Goal: Check status: Check status

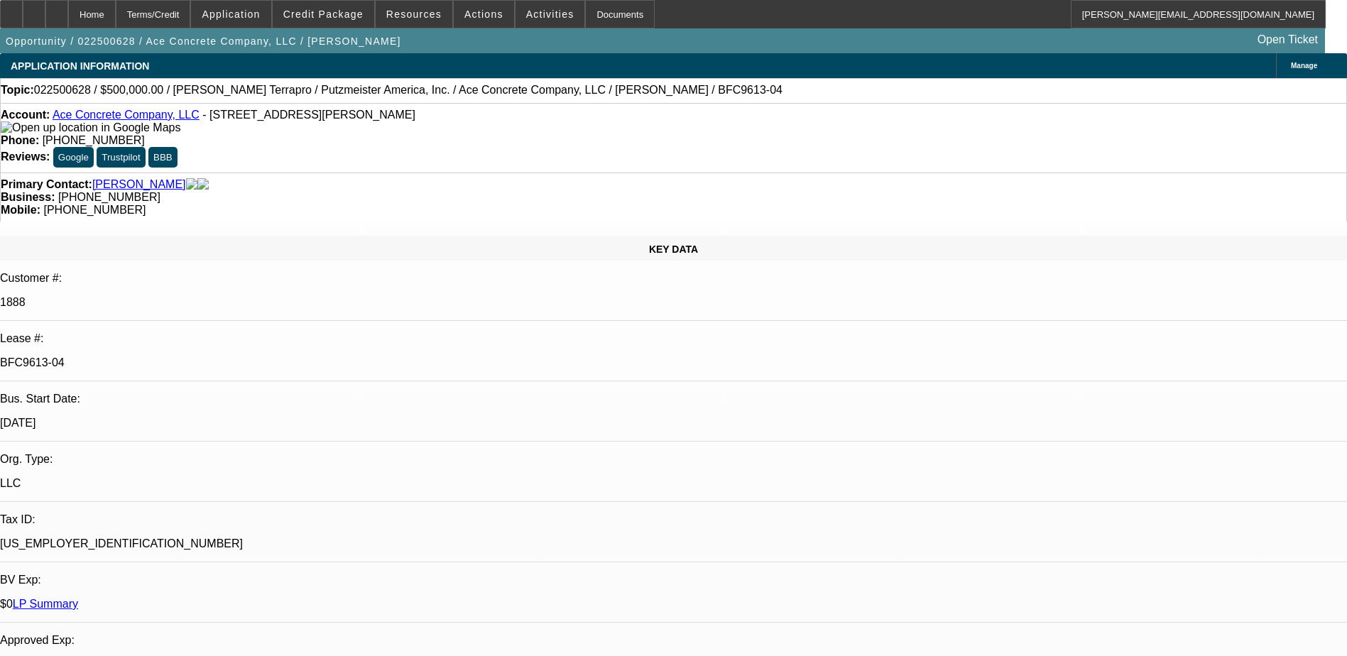
select select "0"
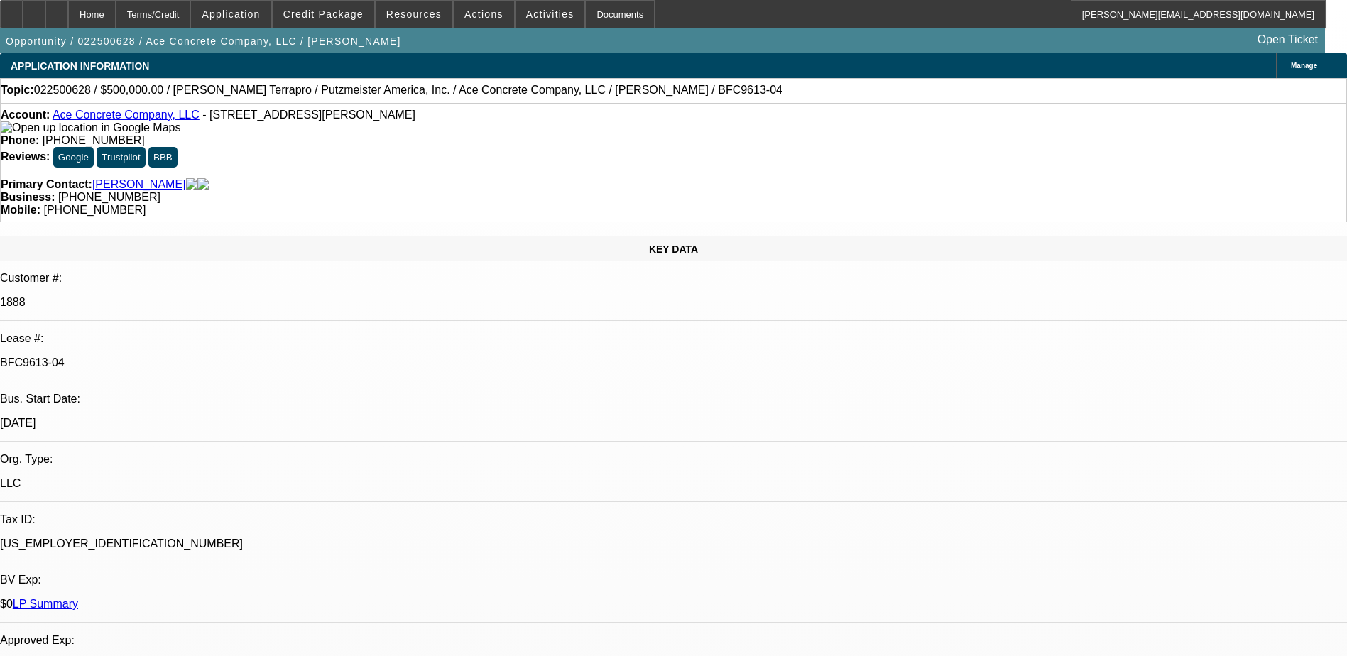
select select "0"
select select "2"
select select "0"
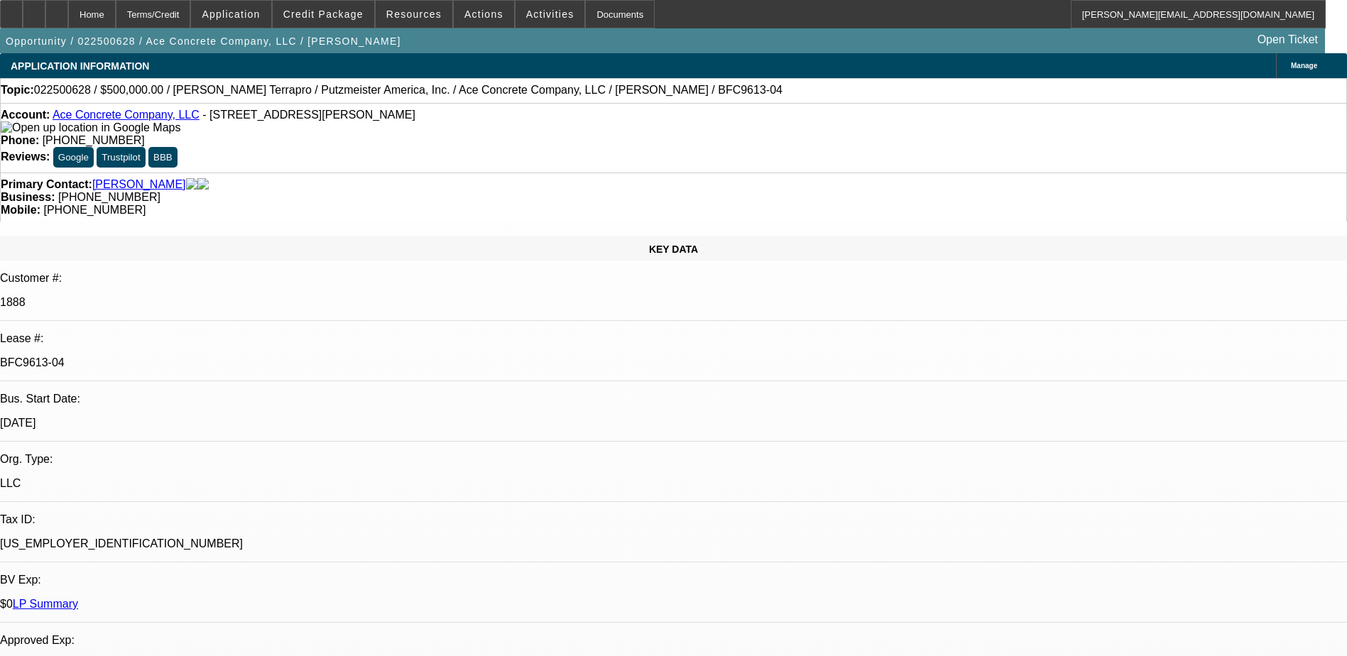
select select "2"
select select "0"
select select "1"
select select "3"
select select "6"
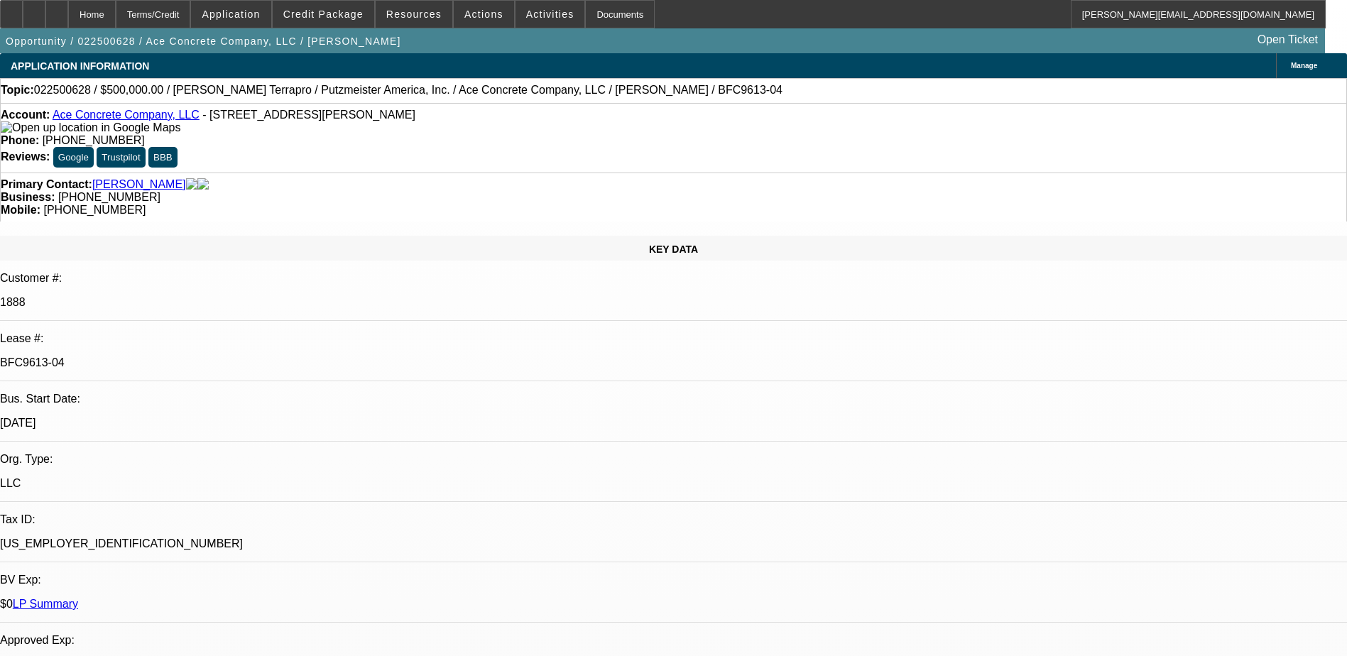
select select "1"
select select "3"
select select "6"
select select "1"
select select "2"
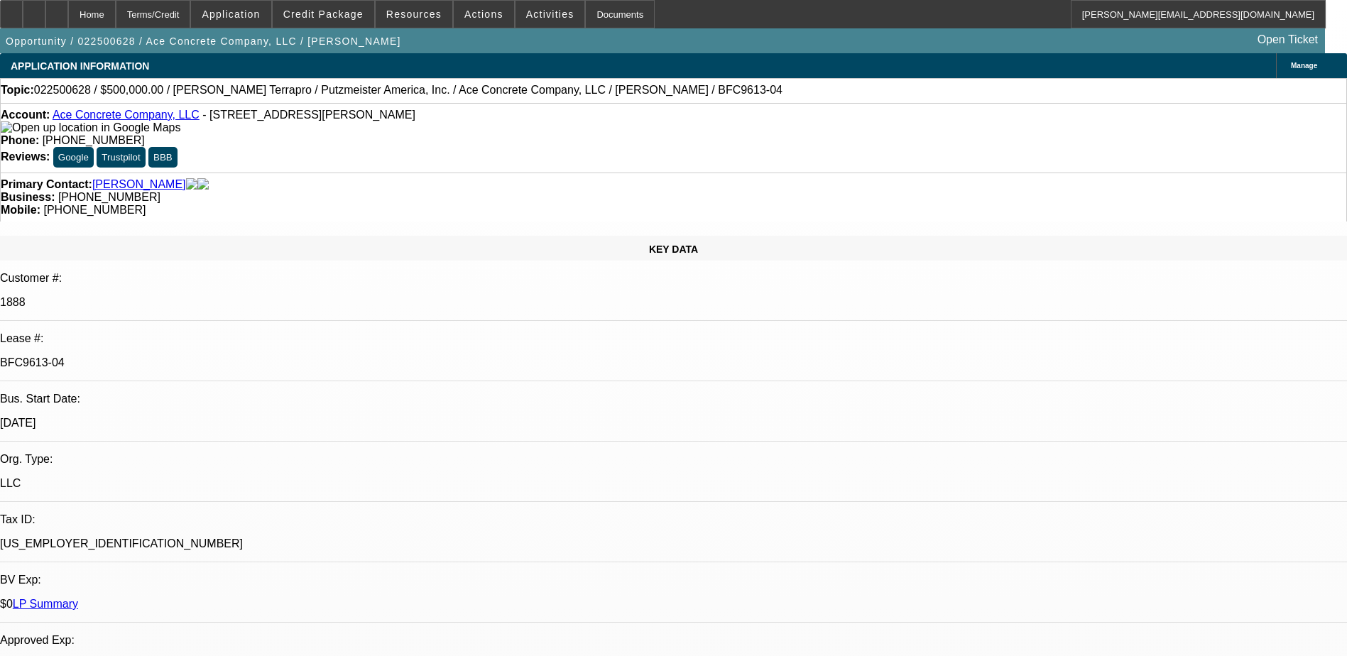
select select "6"
select select "1"
select select "2"
select select "6"
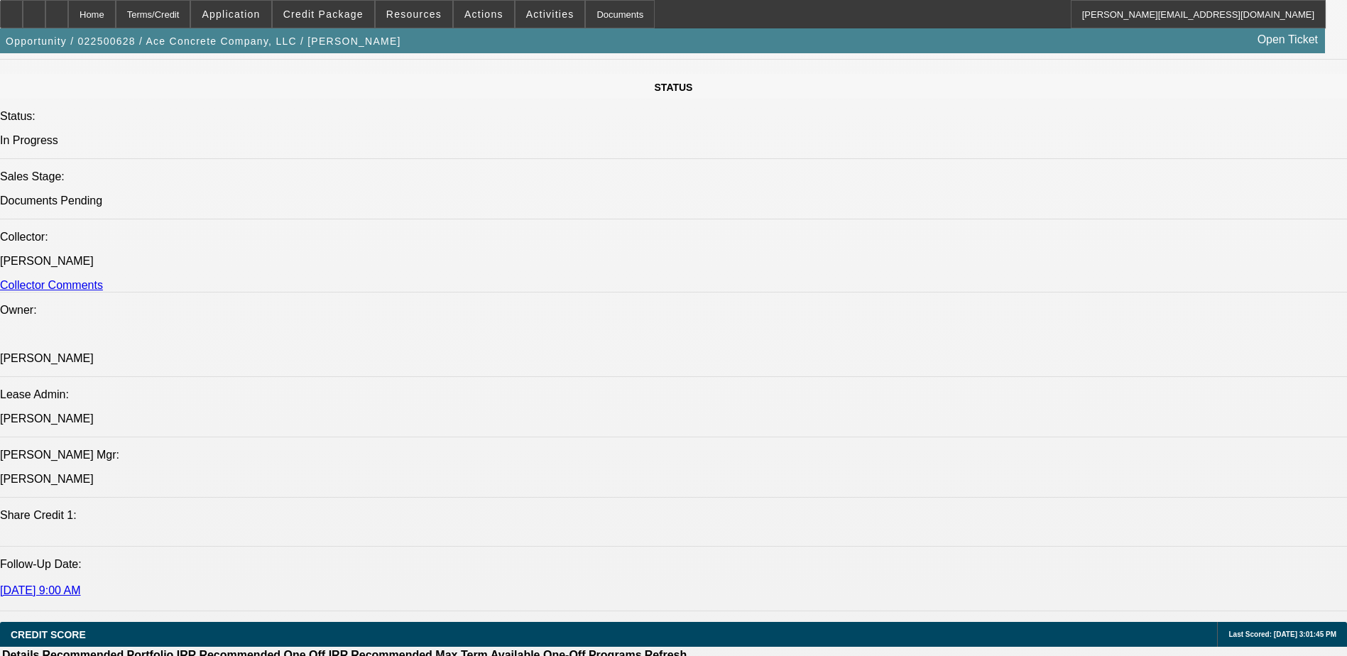
scroll to position [1521, 0]
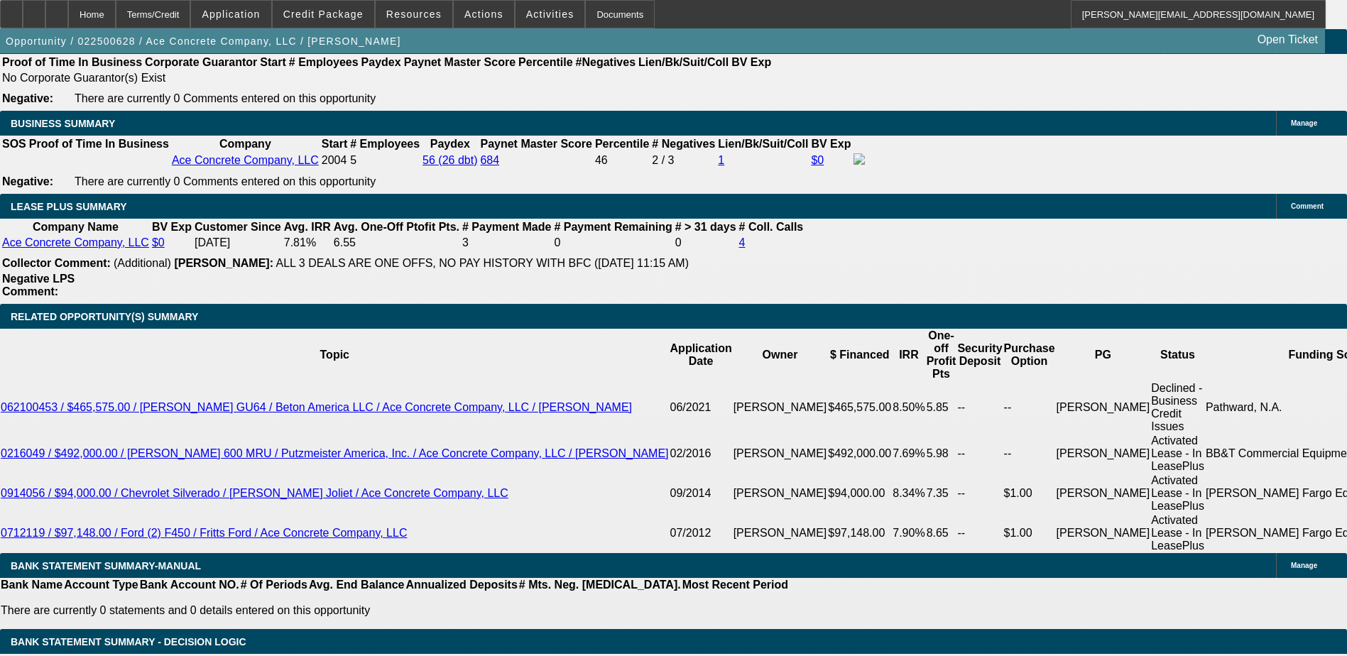
scroll to position [1947, 0]
